Goal: Navigation & Orientation: Find specific page/section

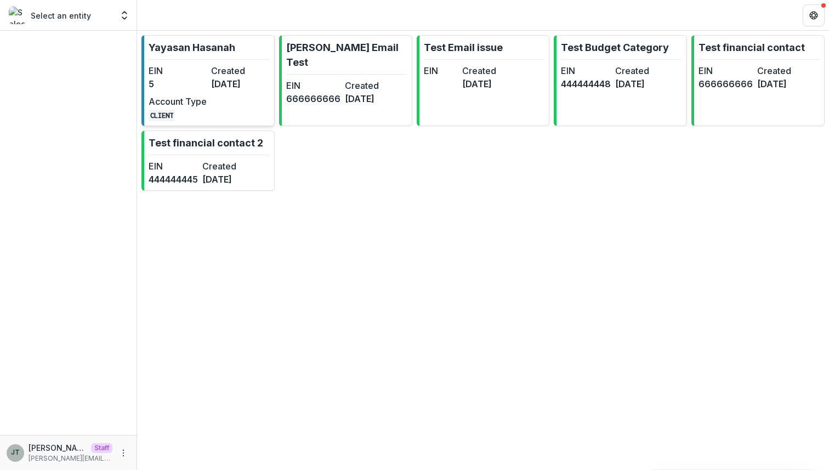
click at [233, 83] on dd "3 months ago" at bounding box center [240, 83] width 58 height 13
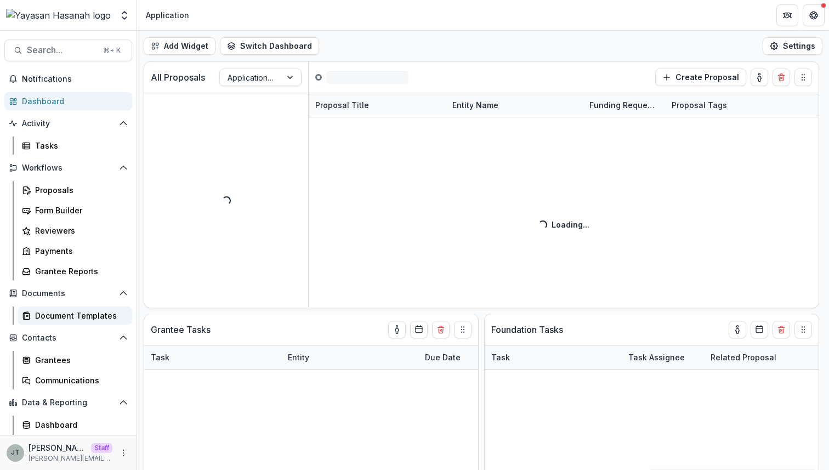
scroll to position [39, 0]
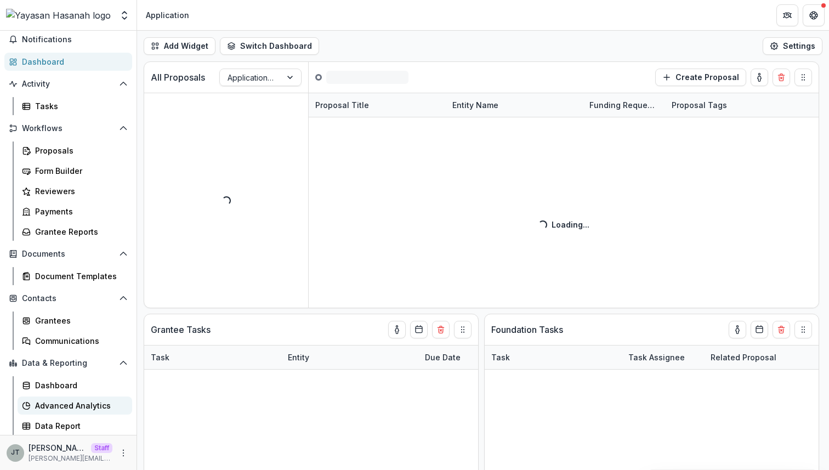
click at [74, 403] on div "Advanced Analytics" at bounding box center [79, 406] width 88 height 12
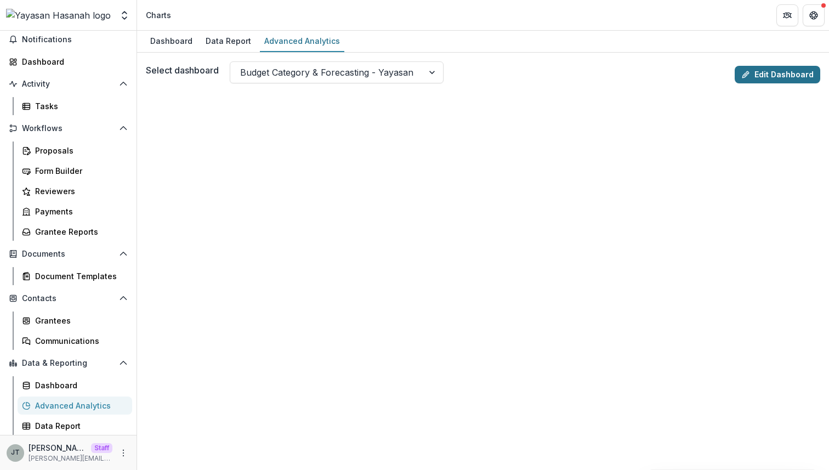
click at [757, 72] on link "Edit Dashboard" at bounding box center [777, 75] width 86 height 18
click at [760, 69] on link "Edit Dashboard" at bounding box center [777, 75] width 86 height 18
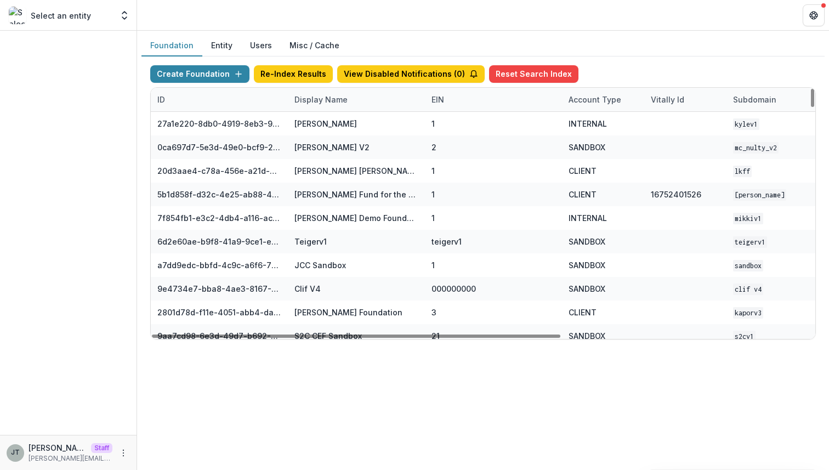
click at [328, 99] on div "Display Name" at bounding box center [321, 100] width 66 height 12
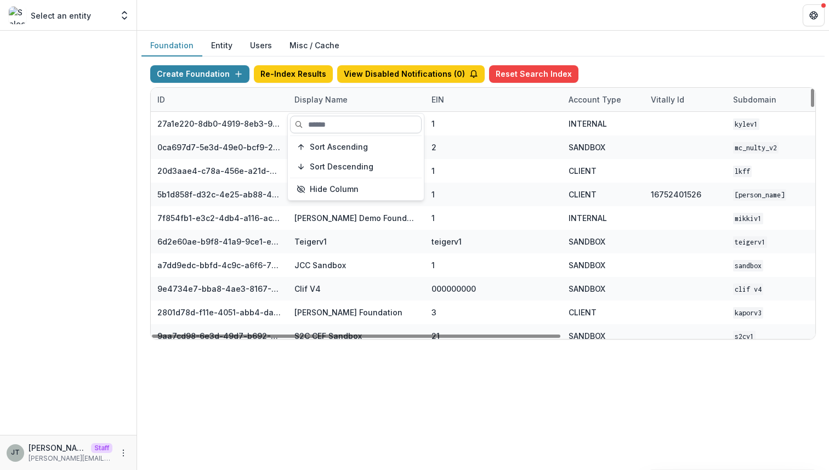
click at [327, 129] on input at bounding box center [356, 125] width 132 height 18
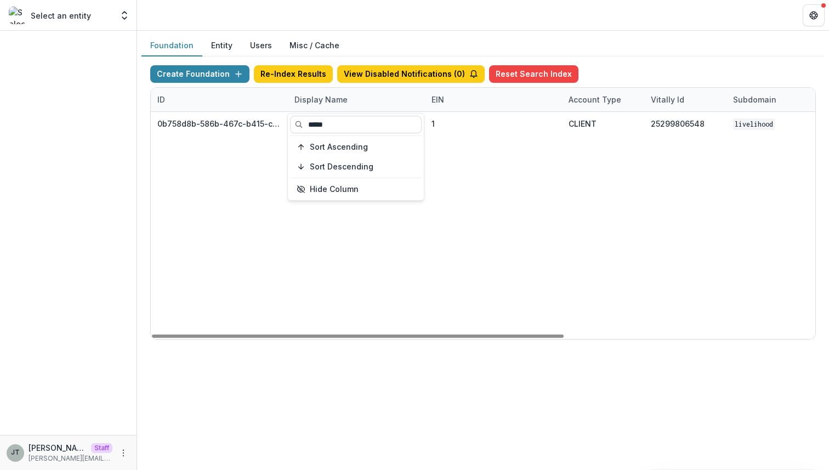
type input "*****"
click at [383, 250] on div "0b758d8b-586b-467c-b415-ce853e23379b Livelihood Impact Fund 1 CLIENT 2529980654…" at bounding box center [685, 225] width 1069 height 227
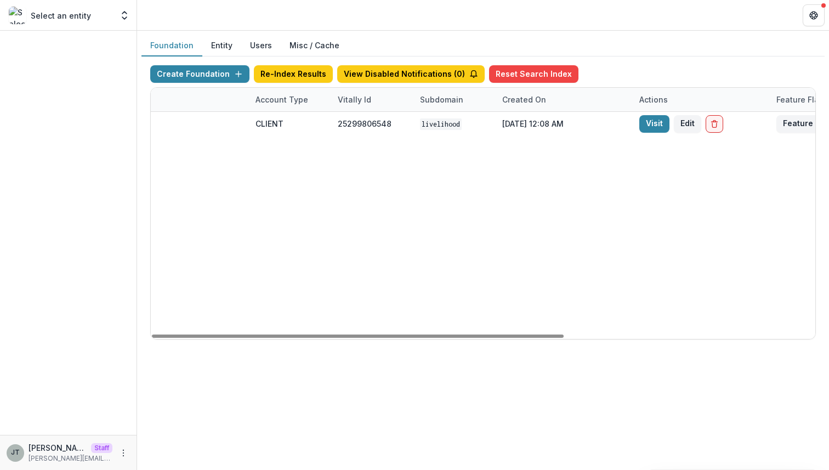
scroll to position [0, 405]
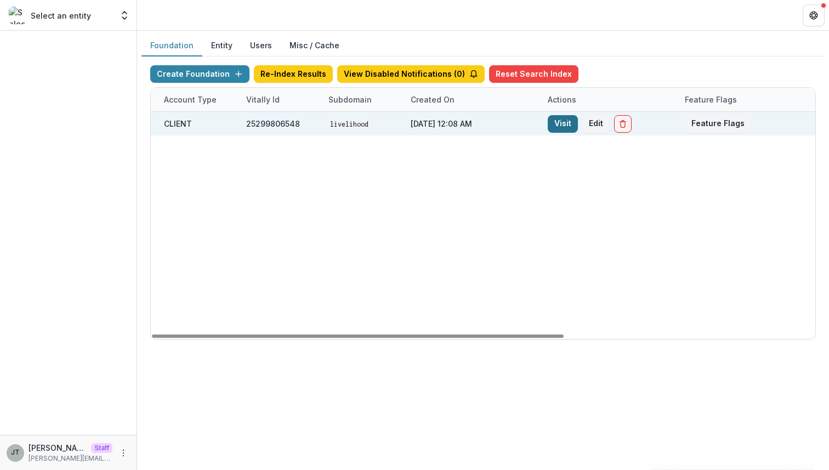
click at [556, 122] on link "Visit" at bounding box center [563, 124] width 30 height 18
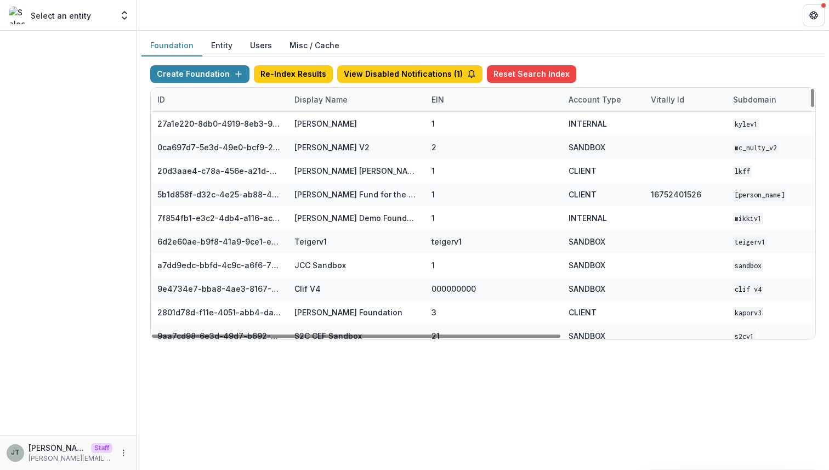
click at [324, 101] on div "Display Name" at bounding box center [321, 100] width 66 height 12
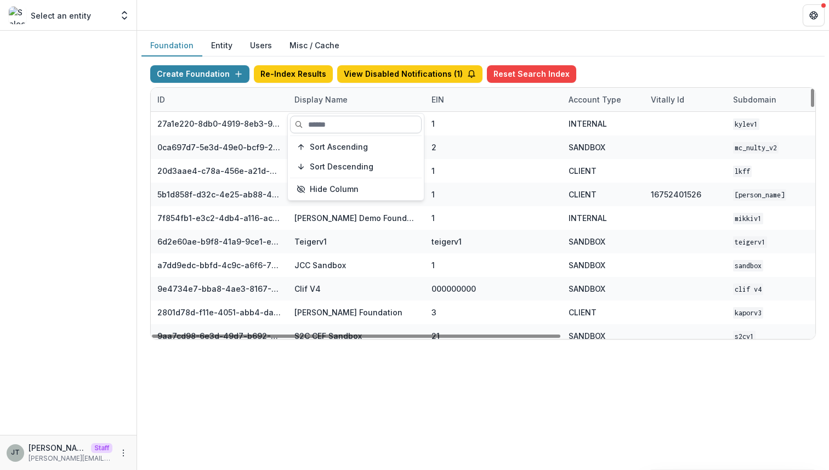
click at [324, 121] on input at bounding box center [356, 125] width 132 height 18
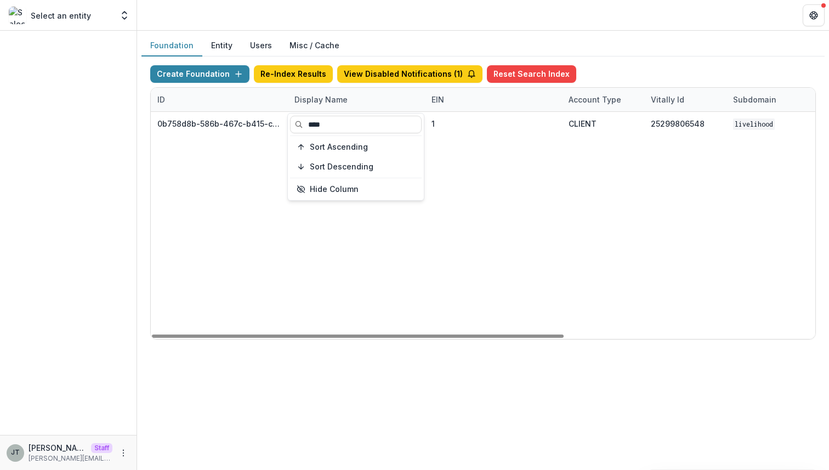
type input "****"
click at [407, 226] on div "0b758d8b-586b-467c-b415-ce853e23379b Livelihood Impact Fund 1 CLIENT 2529980654…" at bounding box center [685, 225] width 1069 height 227
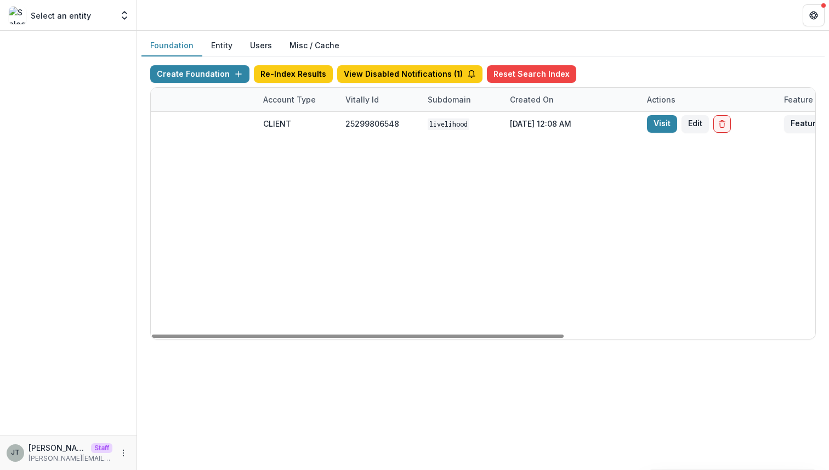
scroll to position [0, 308]
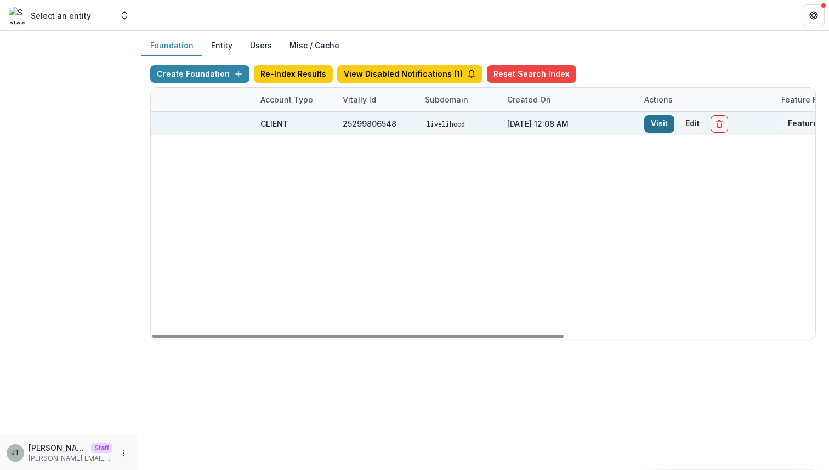
click at [657, 126] on link "Visit" at bounding box center [659, 124] width 30 height 18
